Goal: Information Seeking & Learning: Learn about a topic

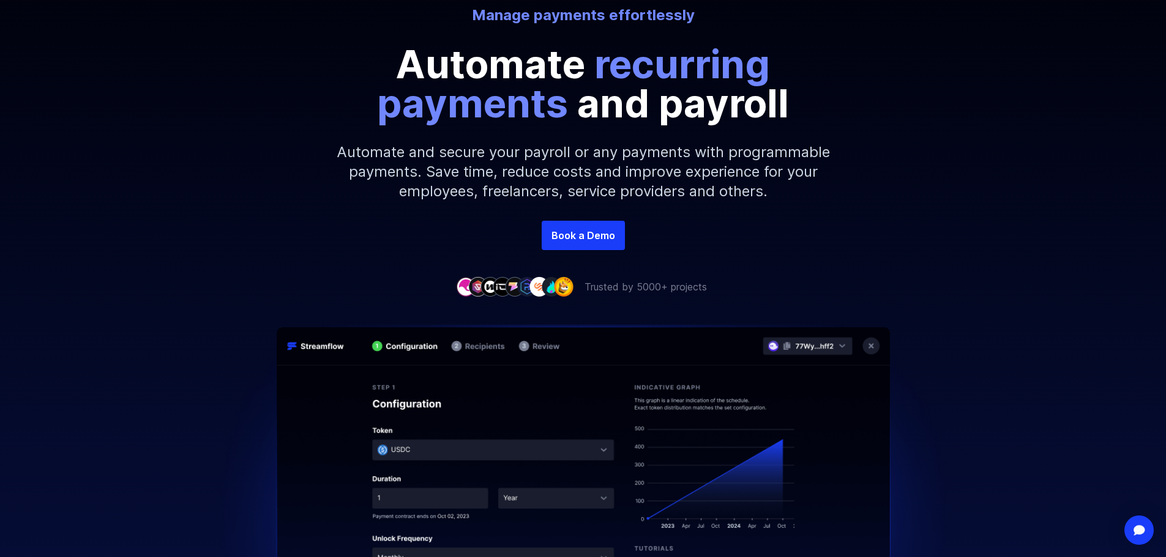
scroll to position [184, 0]
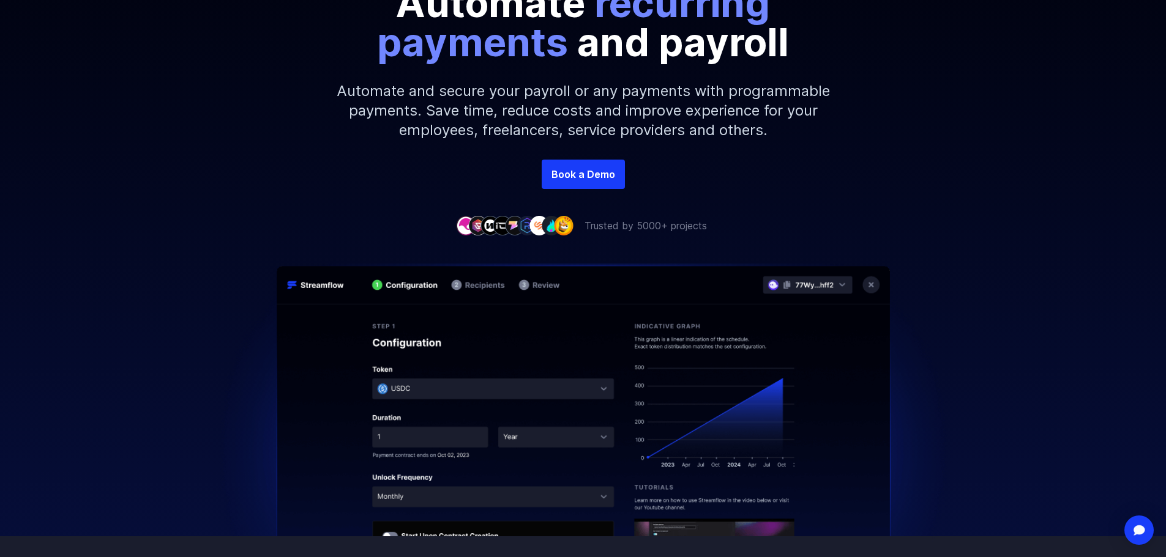
scroll to position [245, 0]
